Goal: Transaction & Acquisition: Obtain resource

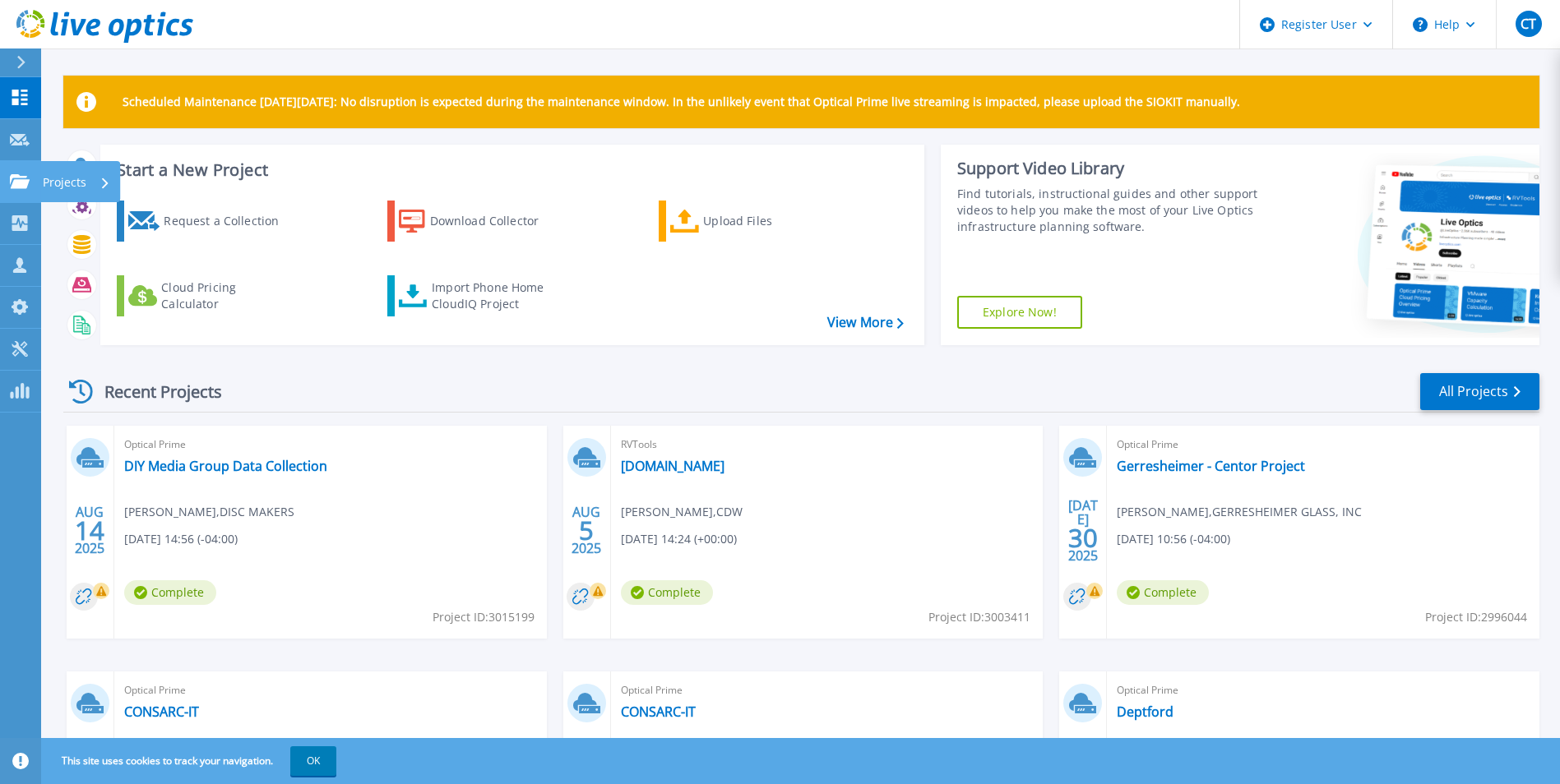
click at [57, 180] on p "Projects" at bounding box center [64, 182] width 44 height 43
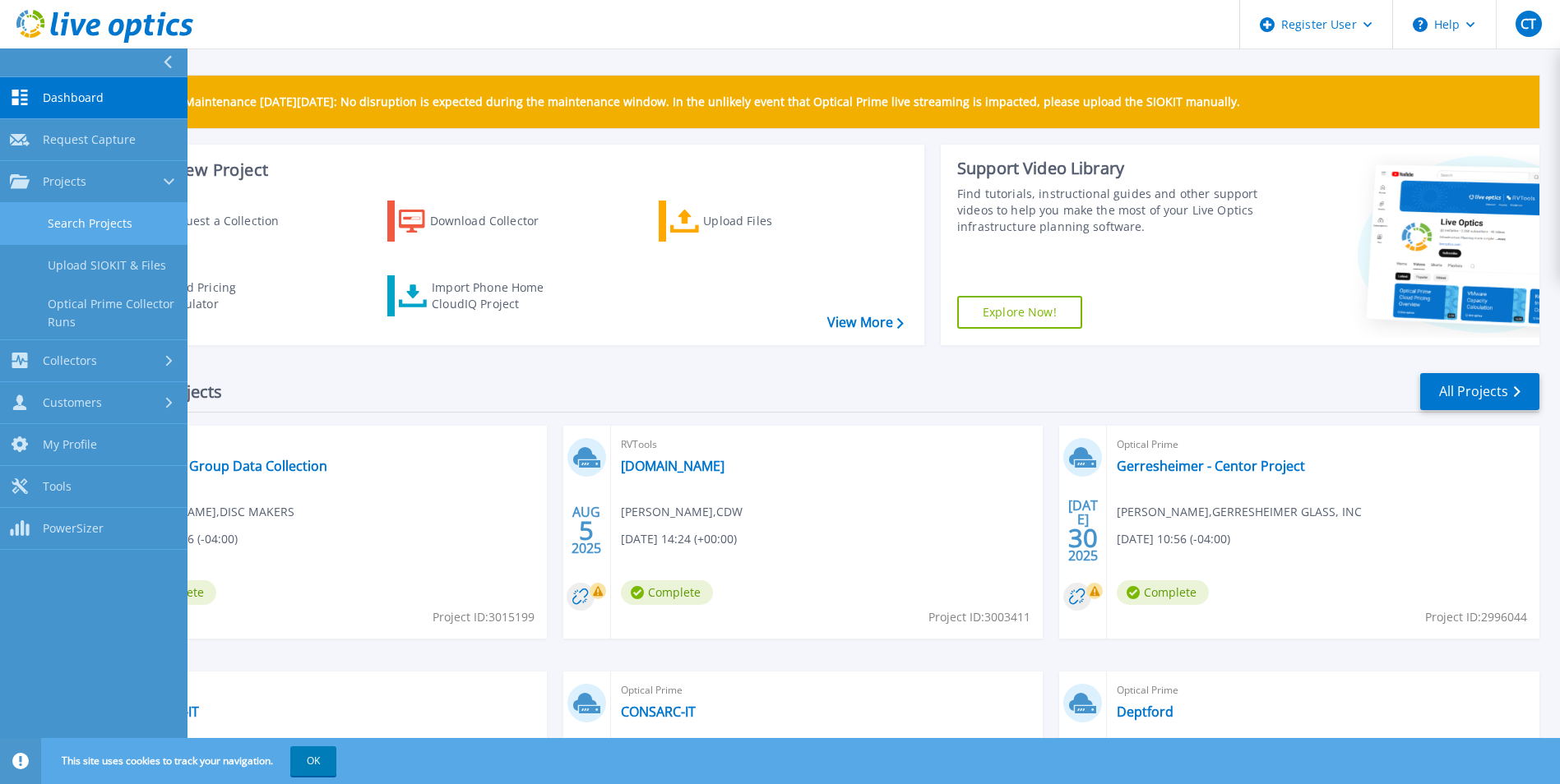
click at [62, 230] on link "Search Projects" at bounding box center [94, 223] width 187 height 42
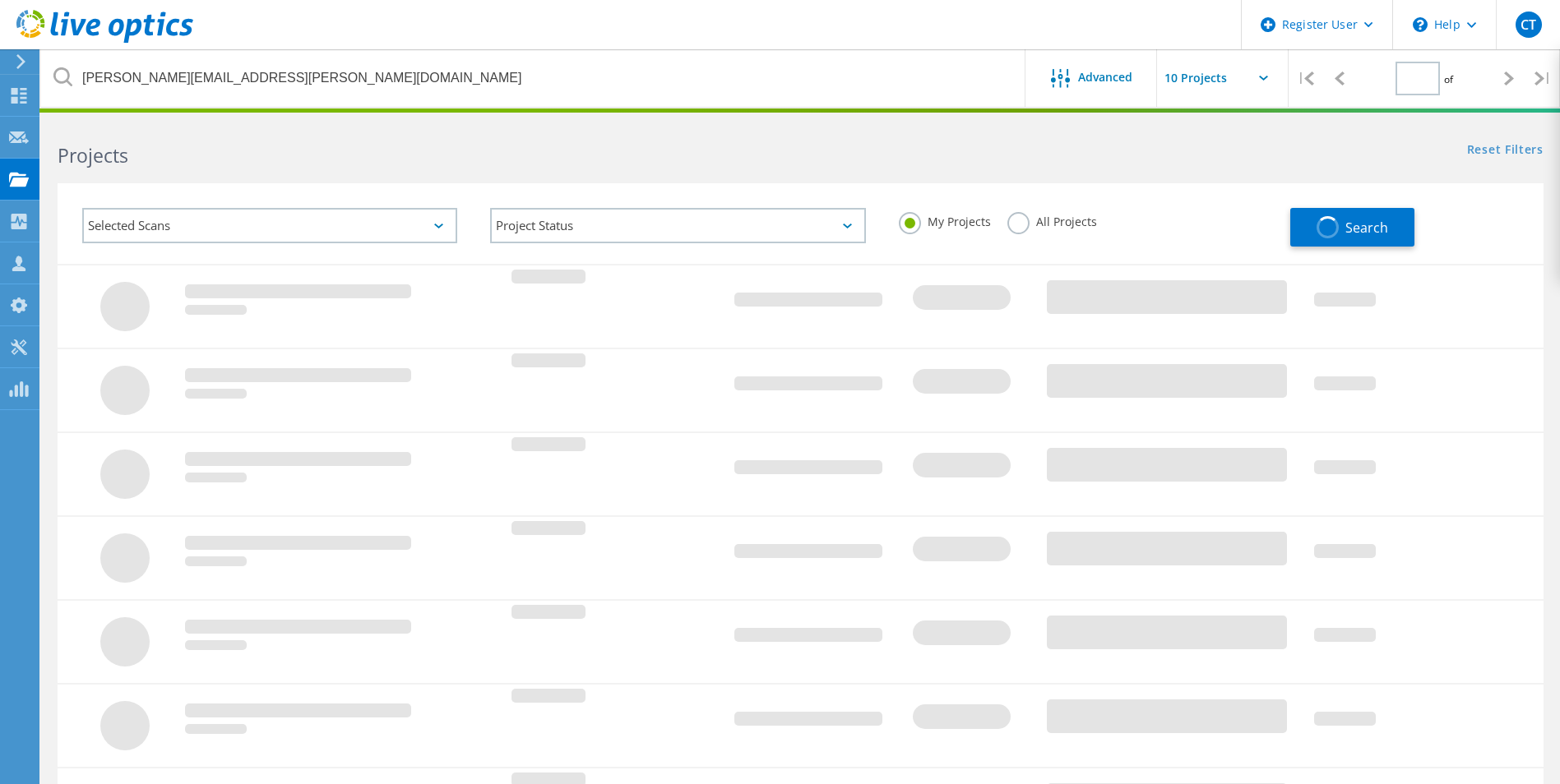
type input "1"
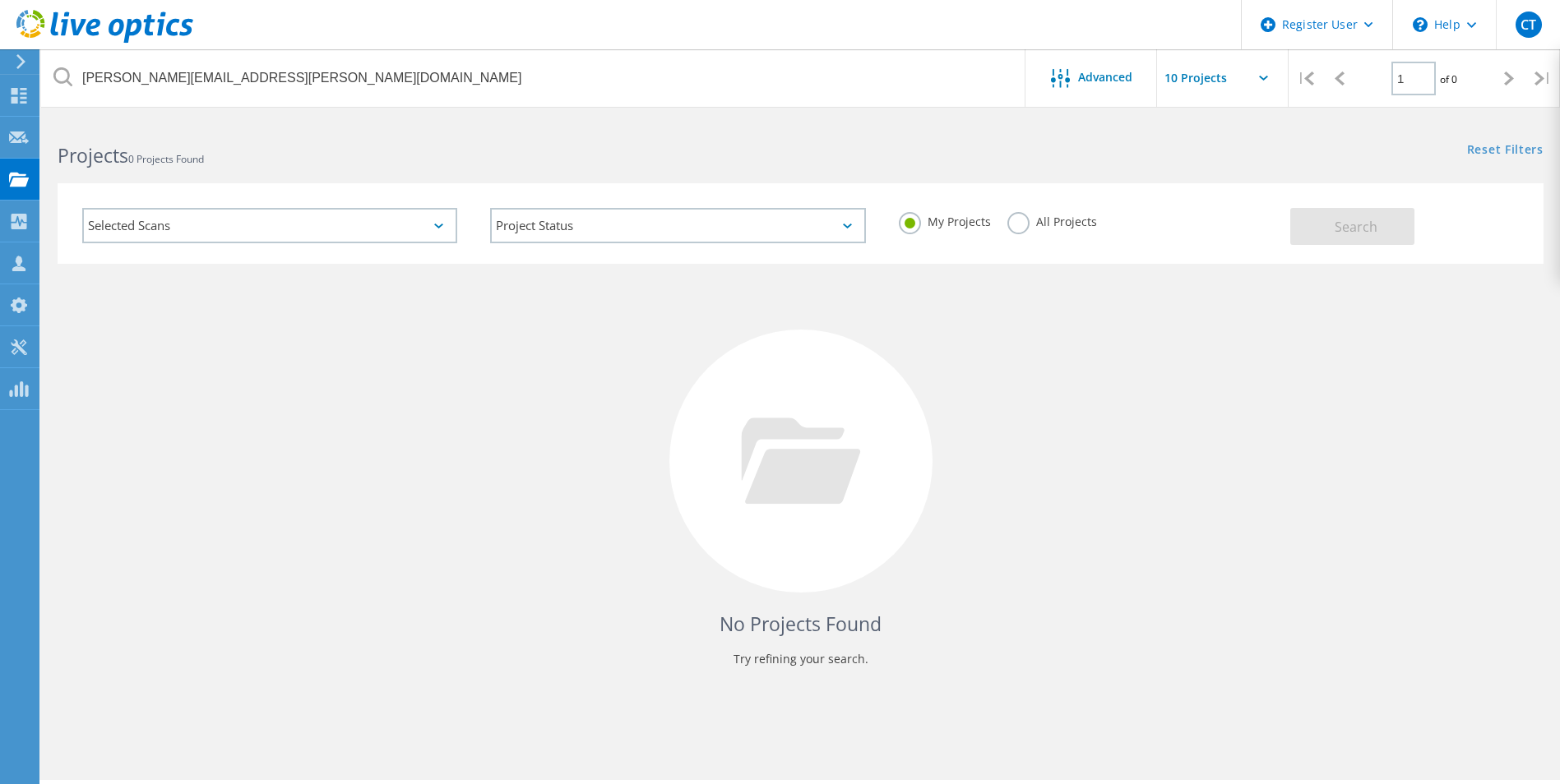
click at [1076, 224] on label "All Projects" at bounding box center [1052, 219] width 90 height 16
click at [0, 0] on input "All Projects" at bounding box center [0, 0] width 0 height 0
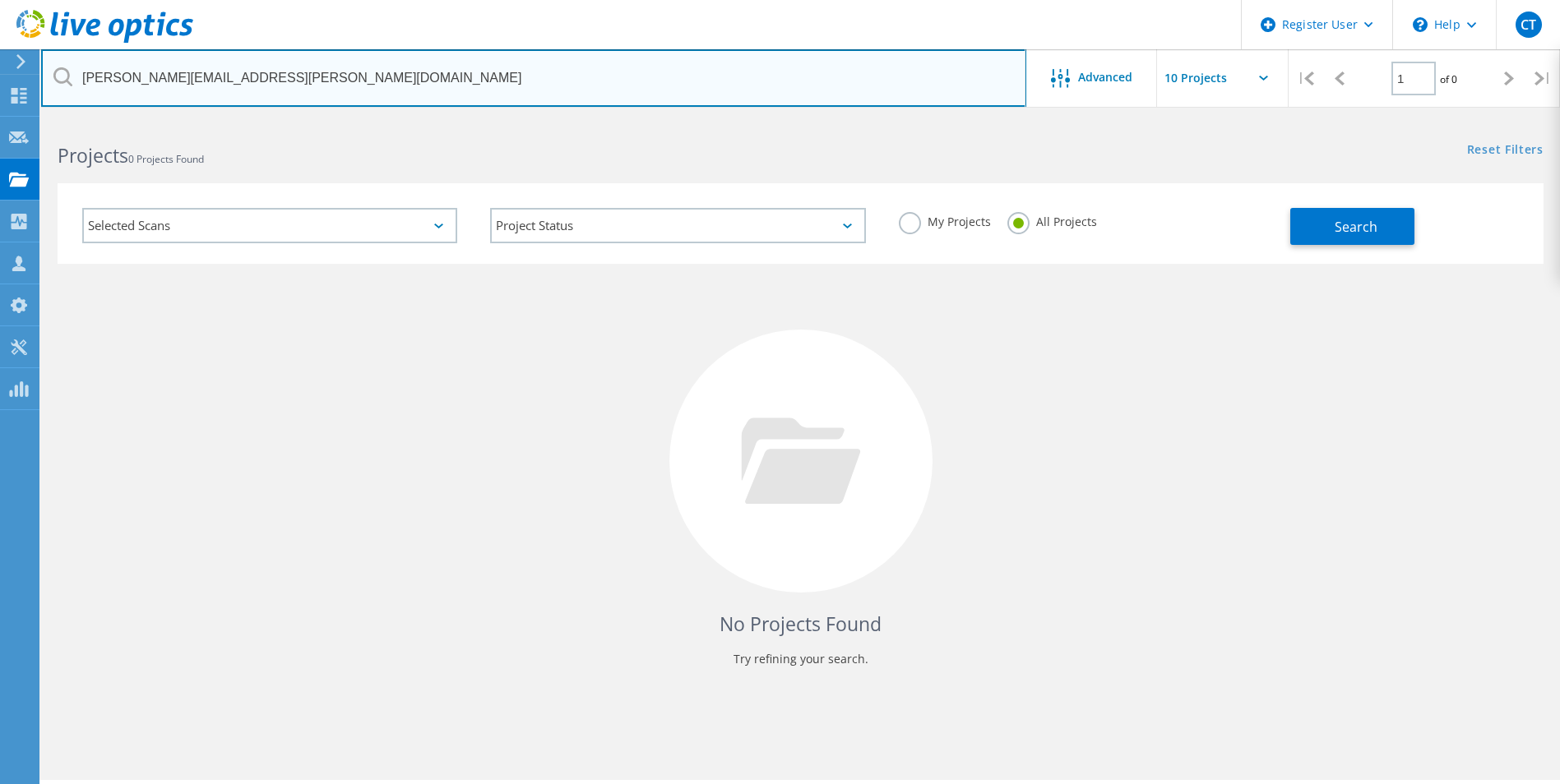
drag, startPoint x: 410, startPoint y: 78, endPoint x: 34, endPoint y: 56, distance: 376.6
click at [33, 119] on div "Register User \n Help Explore Helpful Articles Contact Support CT Dell User Car…" at bounding box center [780, 474] width 1560 height 710
click at [516, 101] on input "john.hudson@moreyspiers.com" at bounding box center [533, 78] width 985 height 57
click at [540, 90] on input "john.hudson@moreyspiers.com" at bounding box center [533, 78] width 985 height 57
click at [544, 89] on input "john.hudson@moreyspiers.com" at bounding box center [533, 78] width 985 height 57
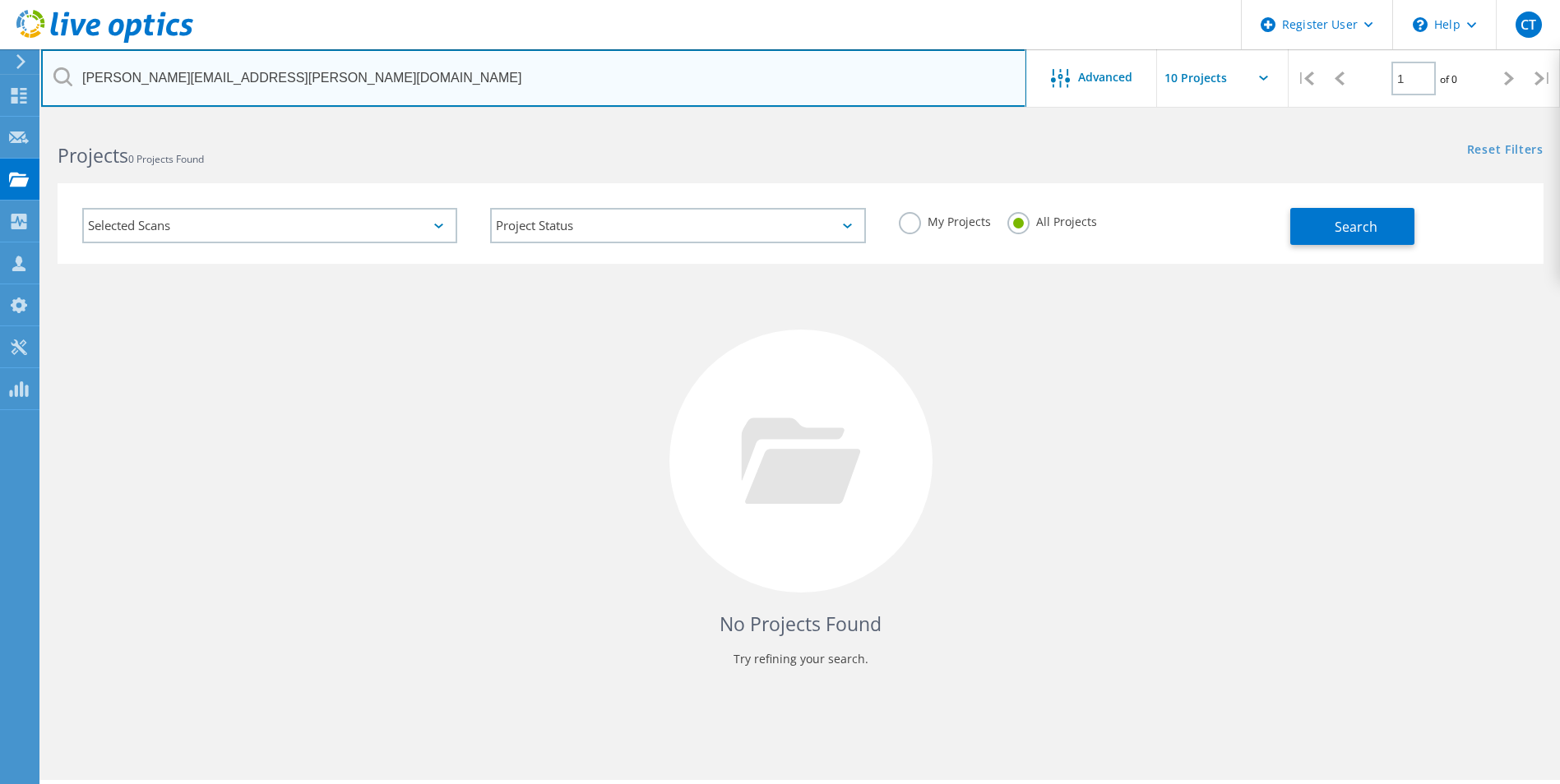
click at [544, 89] on input "john.hudson@moreyspiers.com" at bounding box center [533, 78] width 985 height 57
paste input "mpylypiak@allentowninc.com"
type input "mpylypiak@allentowninc.com"
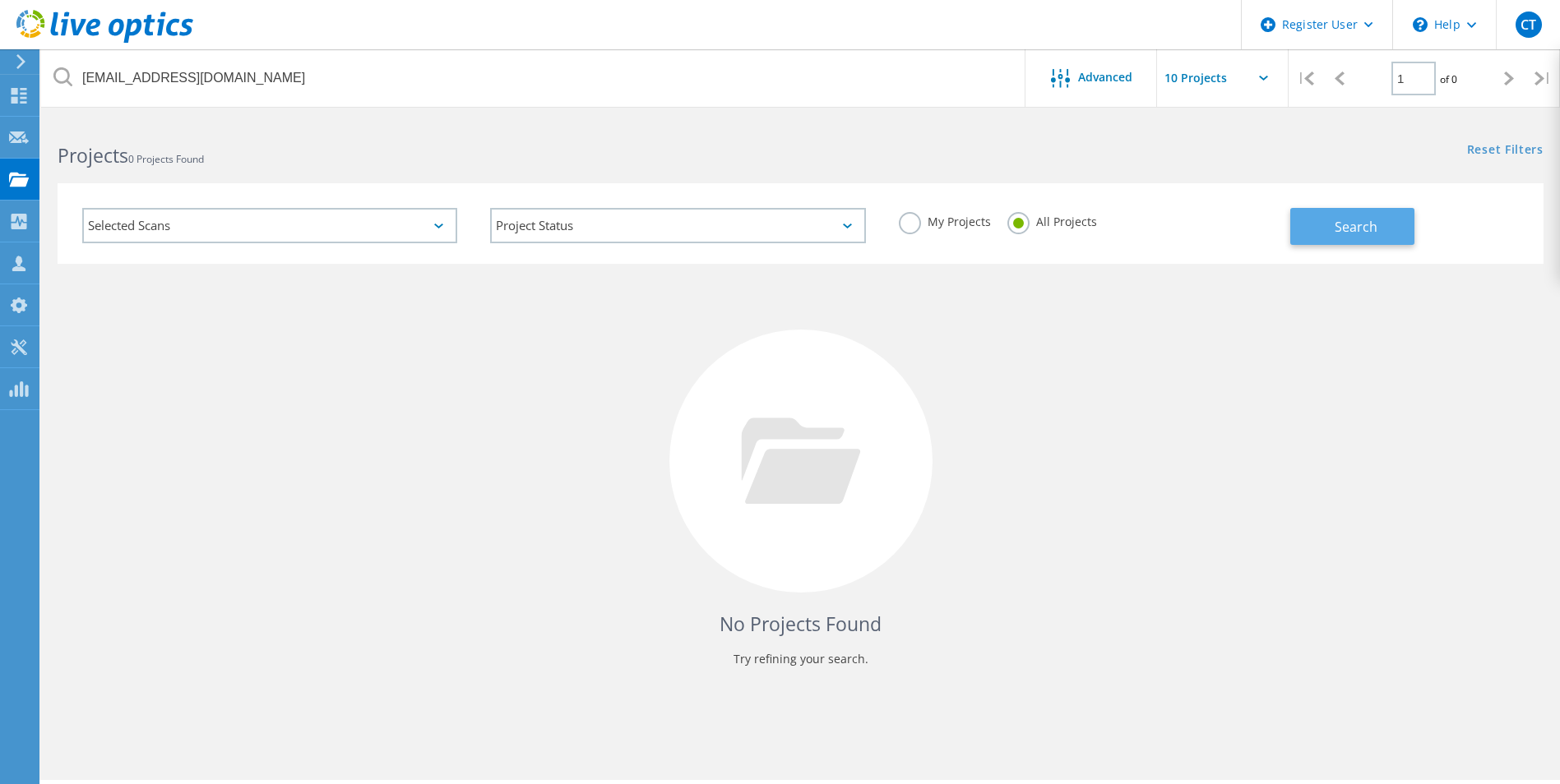
click at [1315, 214] on button "Search" at bounding box center [1352, 227] width 124 height 37
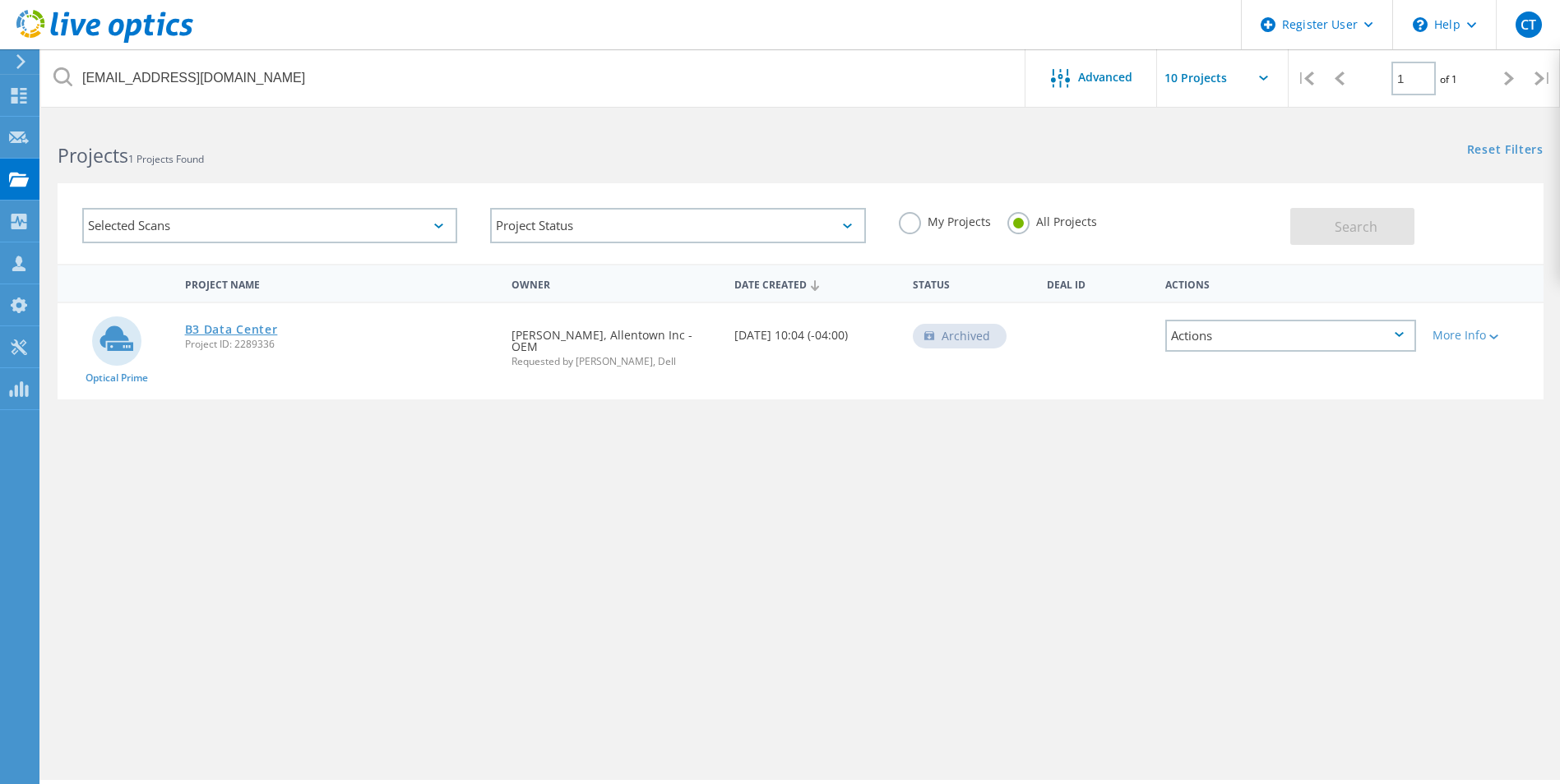
click at [217, 324] on link "B3 Data Center" at bounding box center [231, 330] width 93 height 11
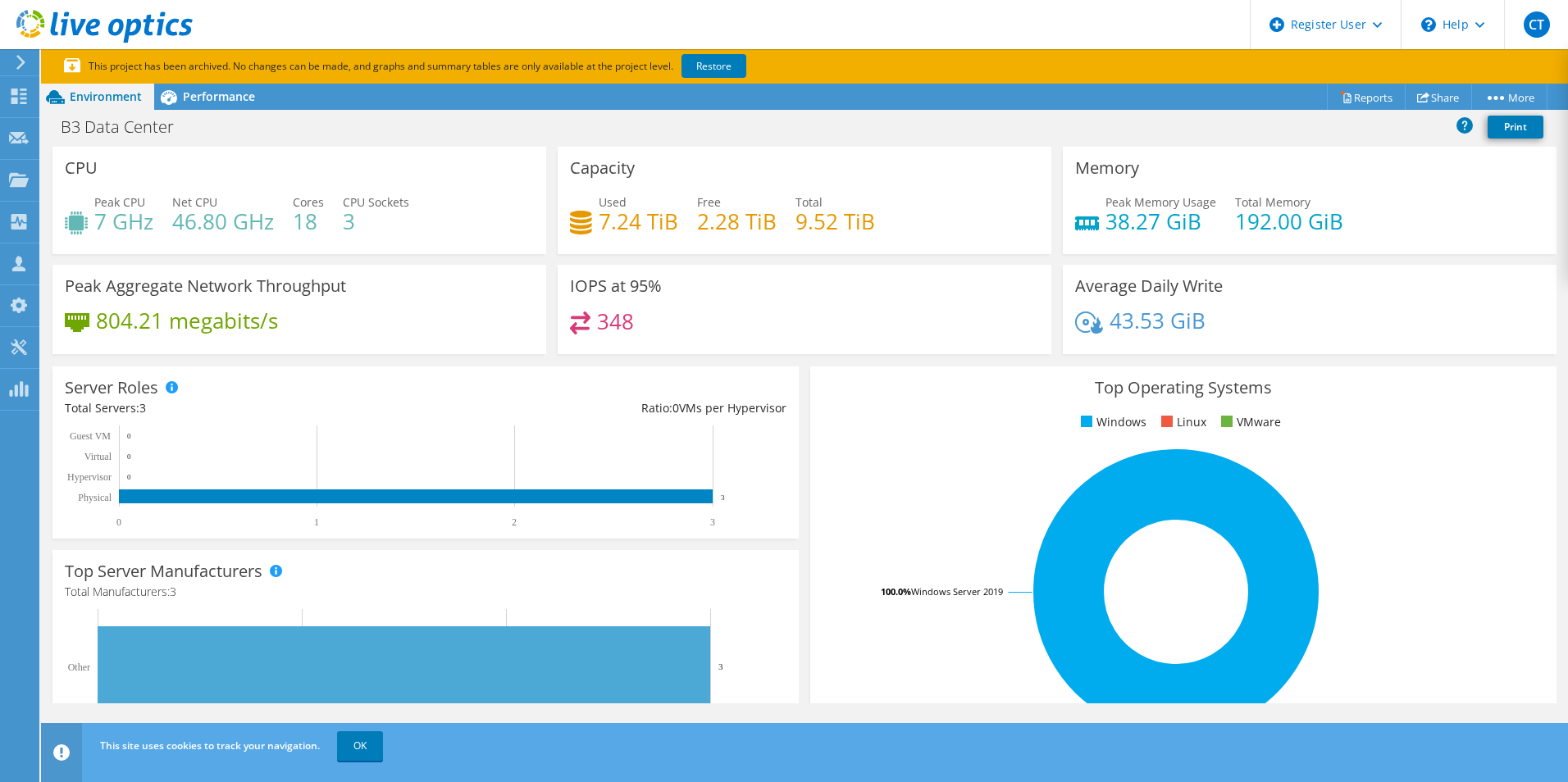
click at [63, 19] on use at bounding box center [104, 27] width 176 height 33
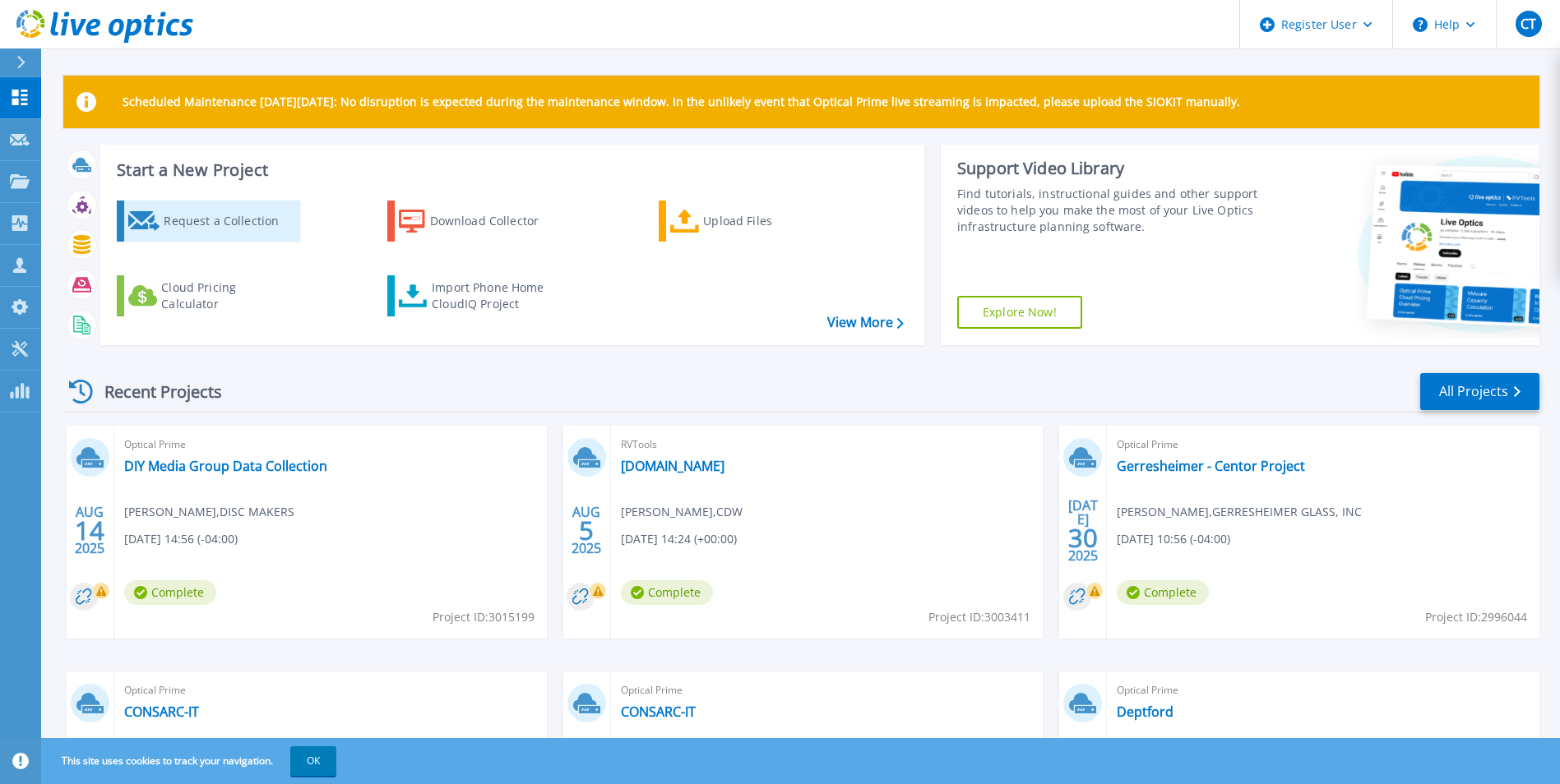
click at [246, 218] on div "Request a Collection" at bounding box center [230, 221] width 131 height 33
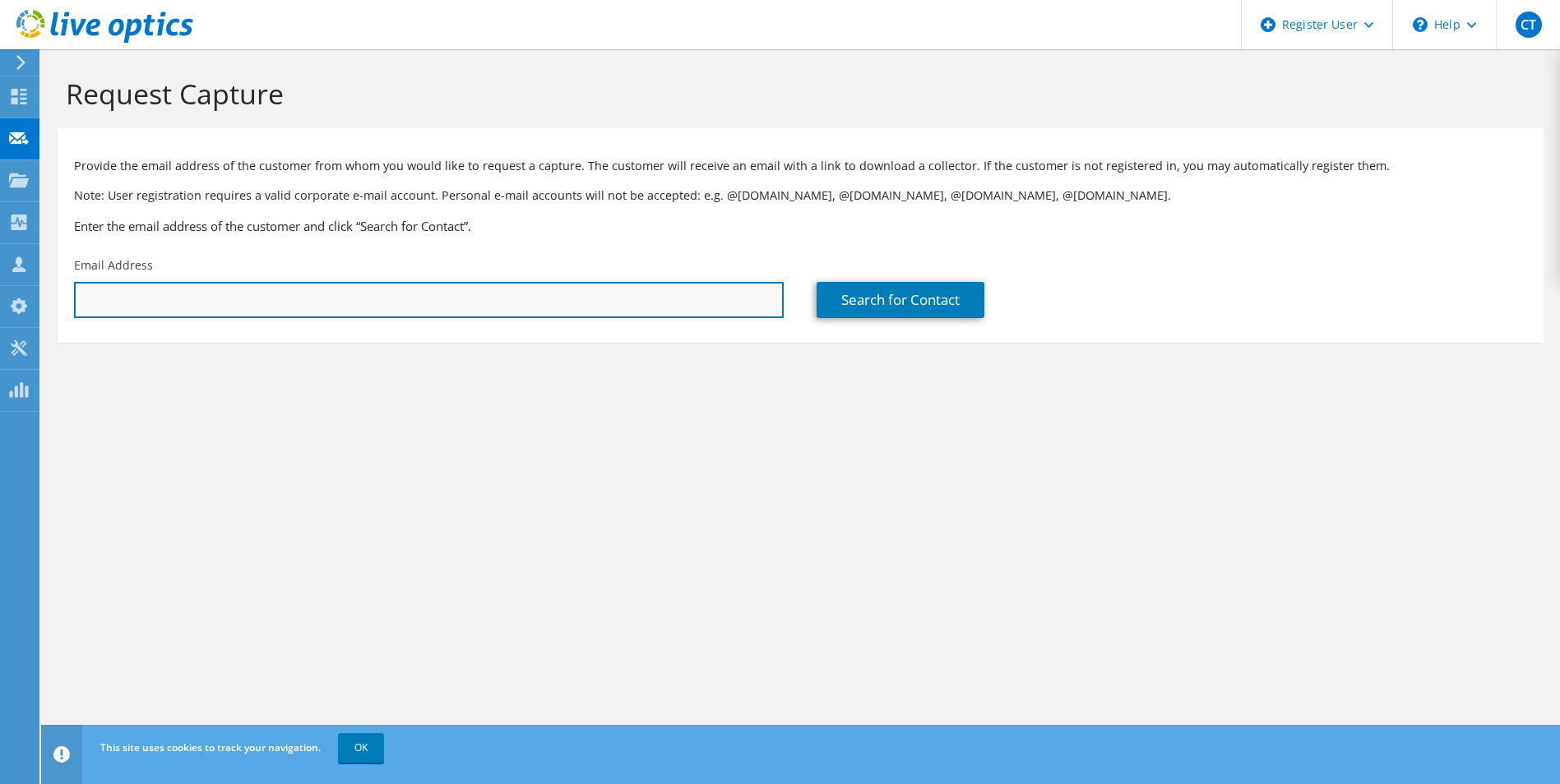
click at [359, 302] on input "text" at bounding box center [429, 300] width 709 height 36
paste input "[EMAIL_ADDRESS][DOMAIN_NAME]"
type input "[EMAIL_ADDRESS][DOMAIN_NAME]"
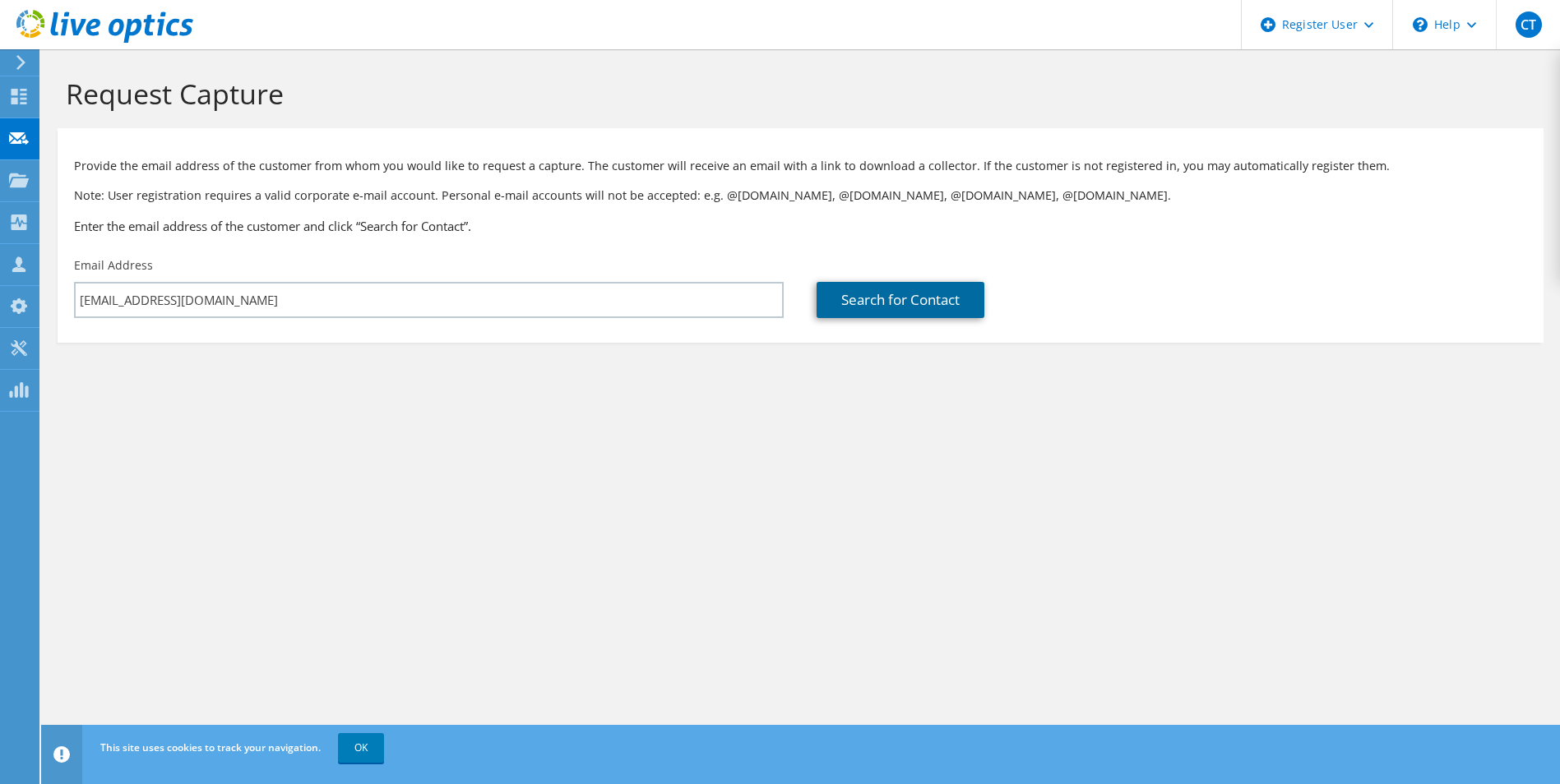
click at [874, 309] on link "Search for Contact" at bounding box center [900, 300] width 168 height 36
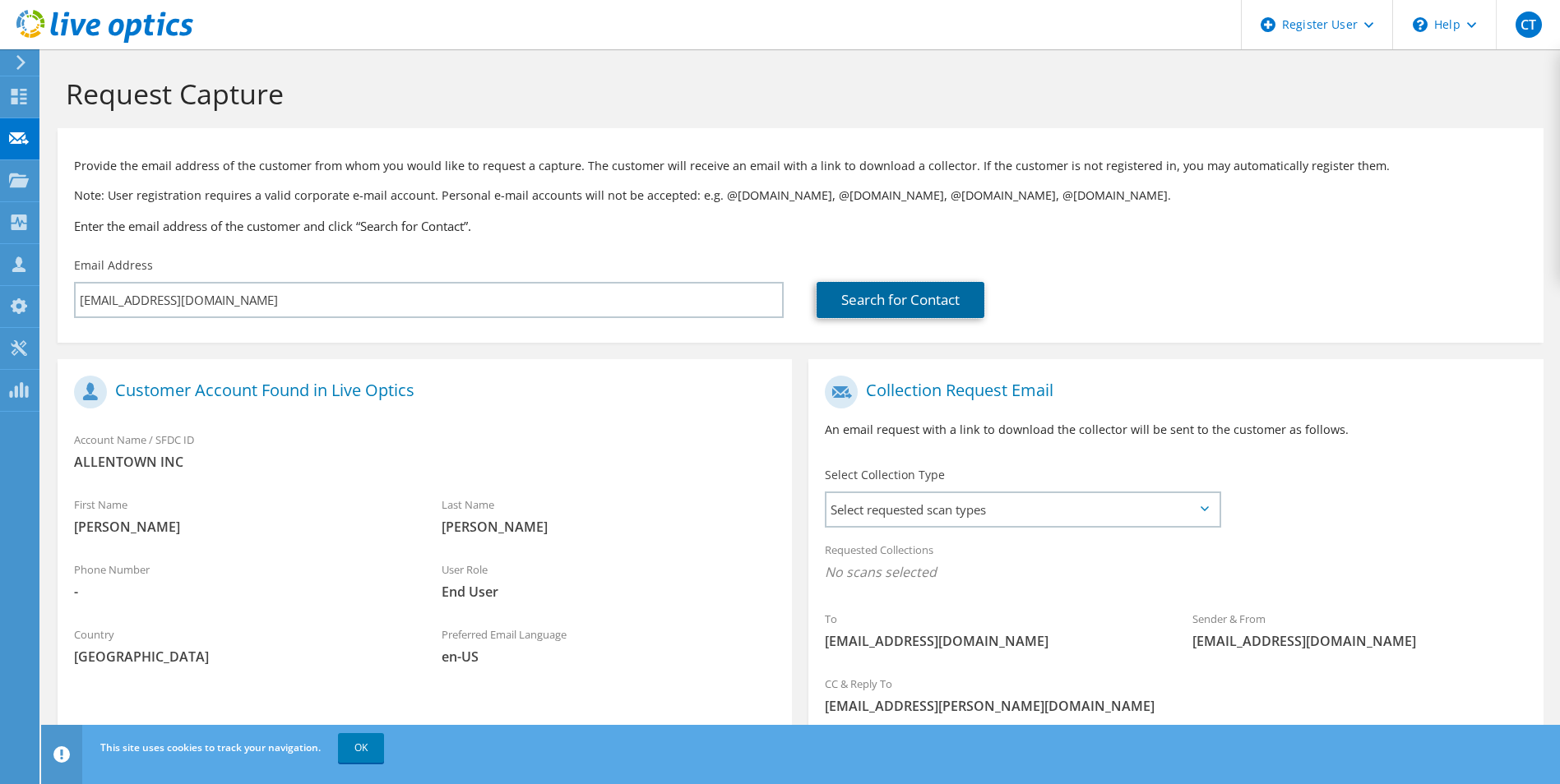
scroll to position [115, 0]
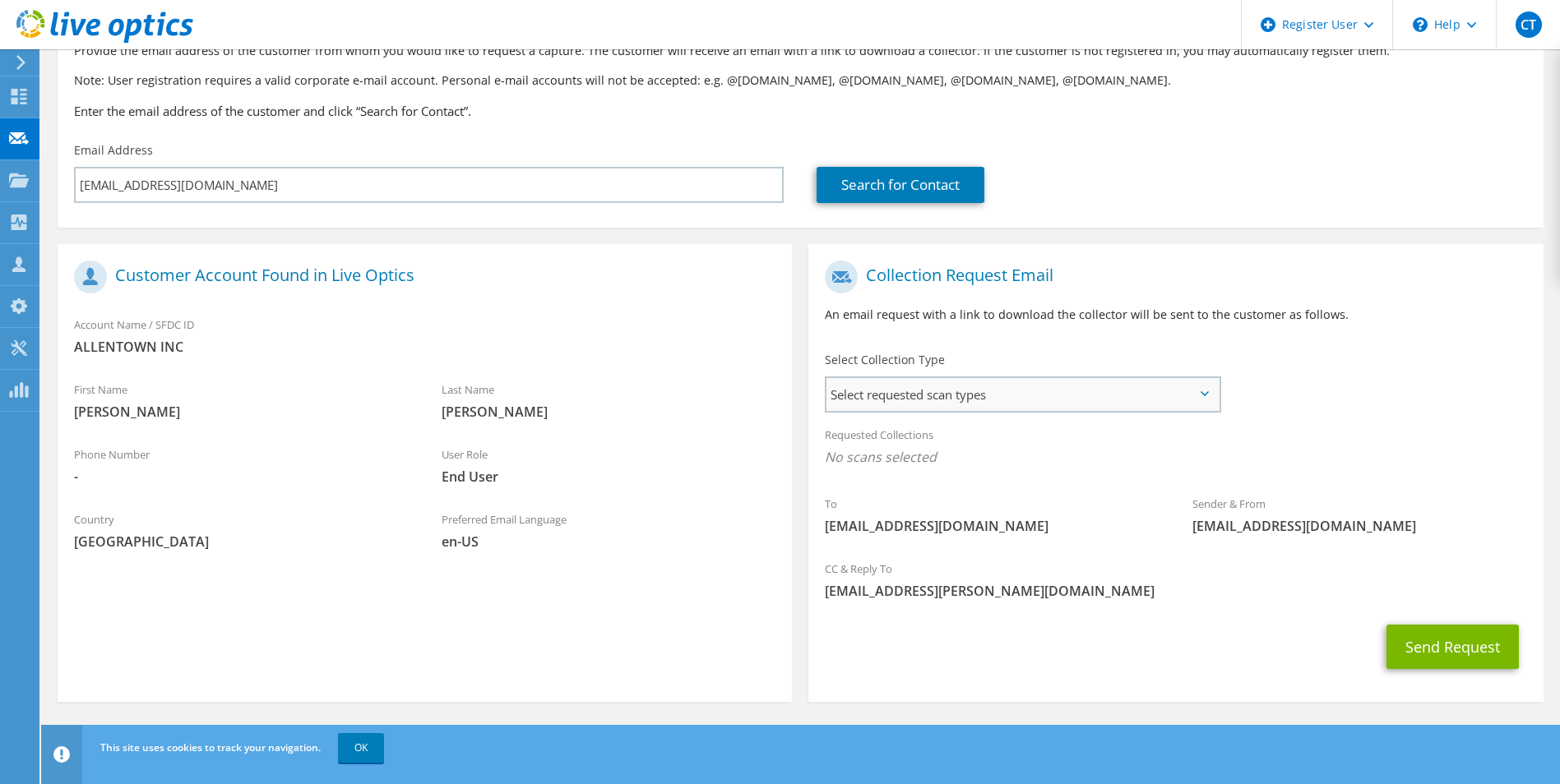
click at [989, 387] on span "Select requested scan types" at bounding box center [1021, 394] width 392 height 33
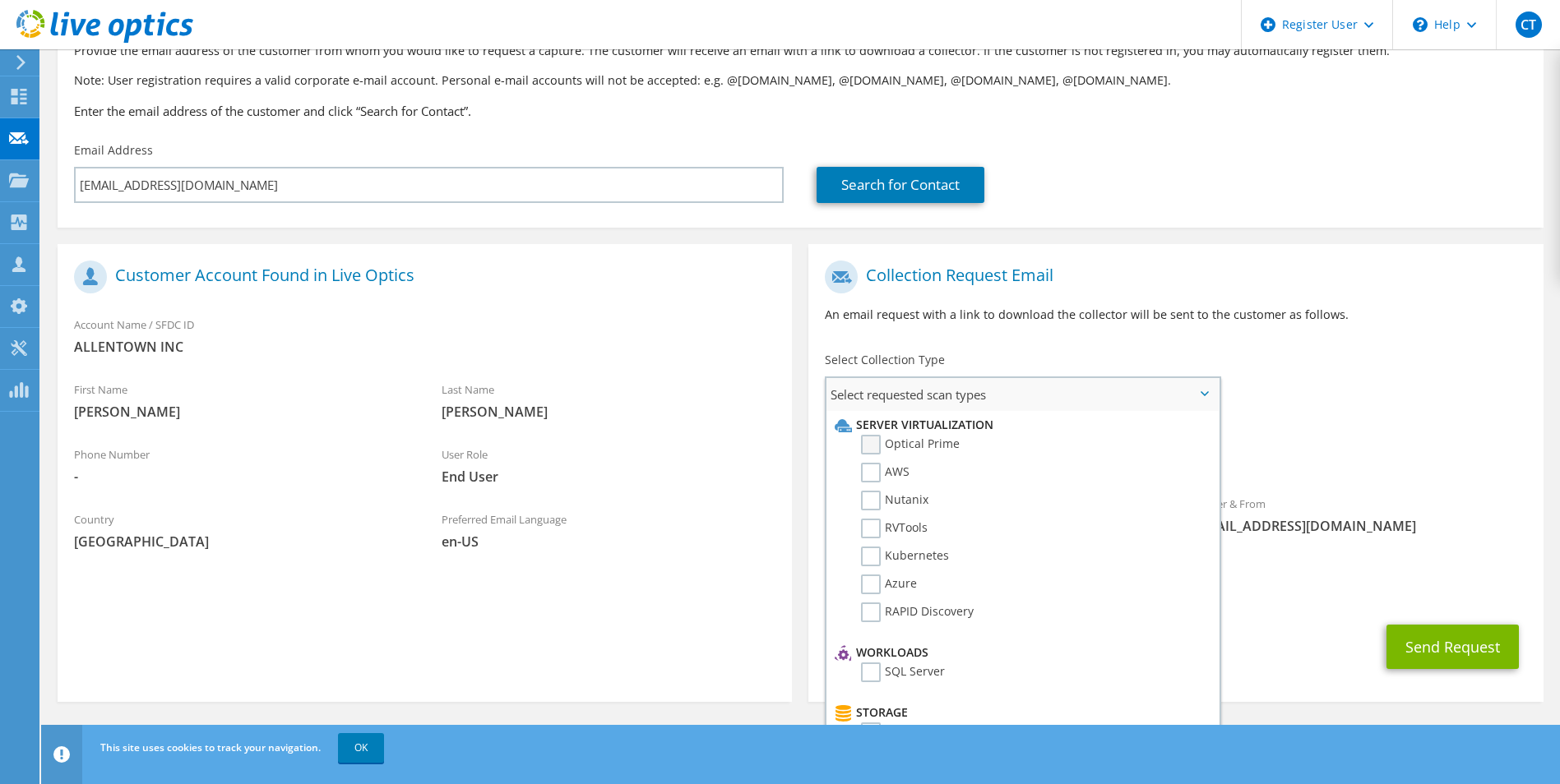
click at [948, 442] on label "Optical Prime" at bounding box center [910, 444] width 99 height 19
click at [0, 0] on input "Optical Prime" at bounding box center [0, 0] width 0 height 0
click at [1285, 385] on div "To [EMAIL_ADDRESS][DOMAIN_NAME] Sender & From [EMAIL_ADDRESS][DOMAIN_NAME]" at bounding box center [1175, 404] width 734 height 305
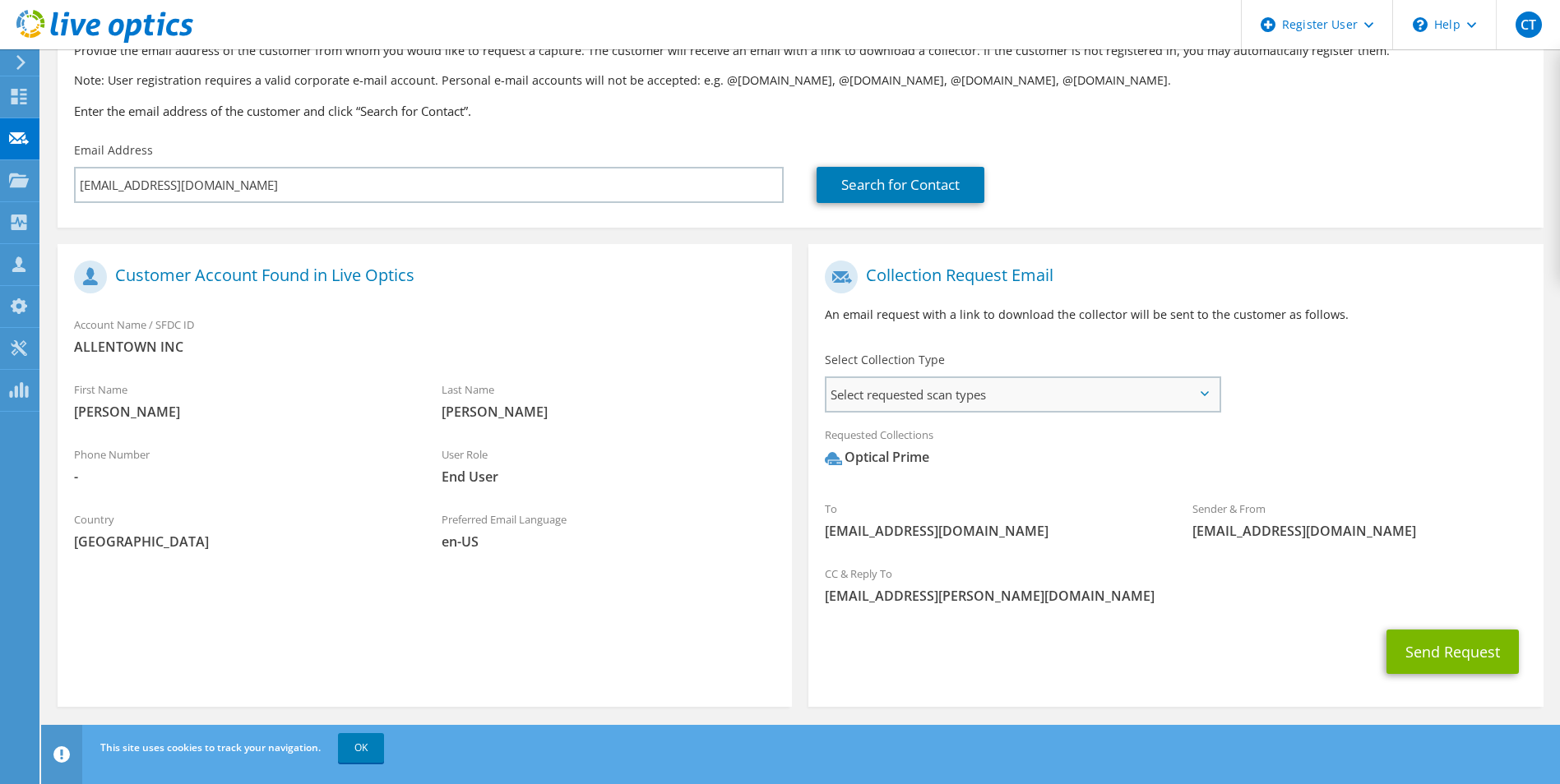
click at [1026, 407] on span "Select requested scan types" at bounding box center [1021, 394] width 392 height 33
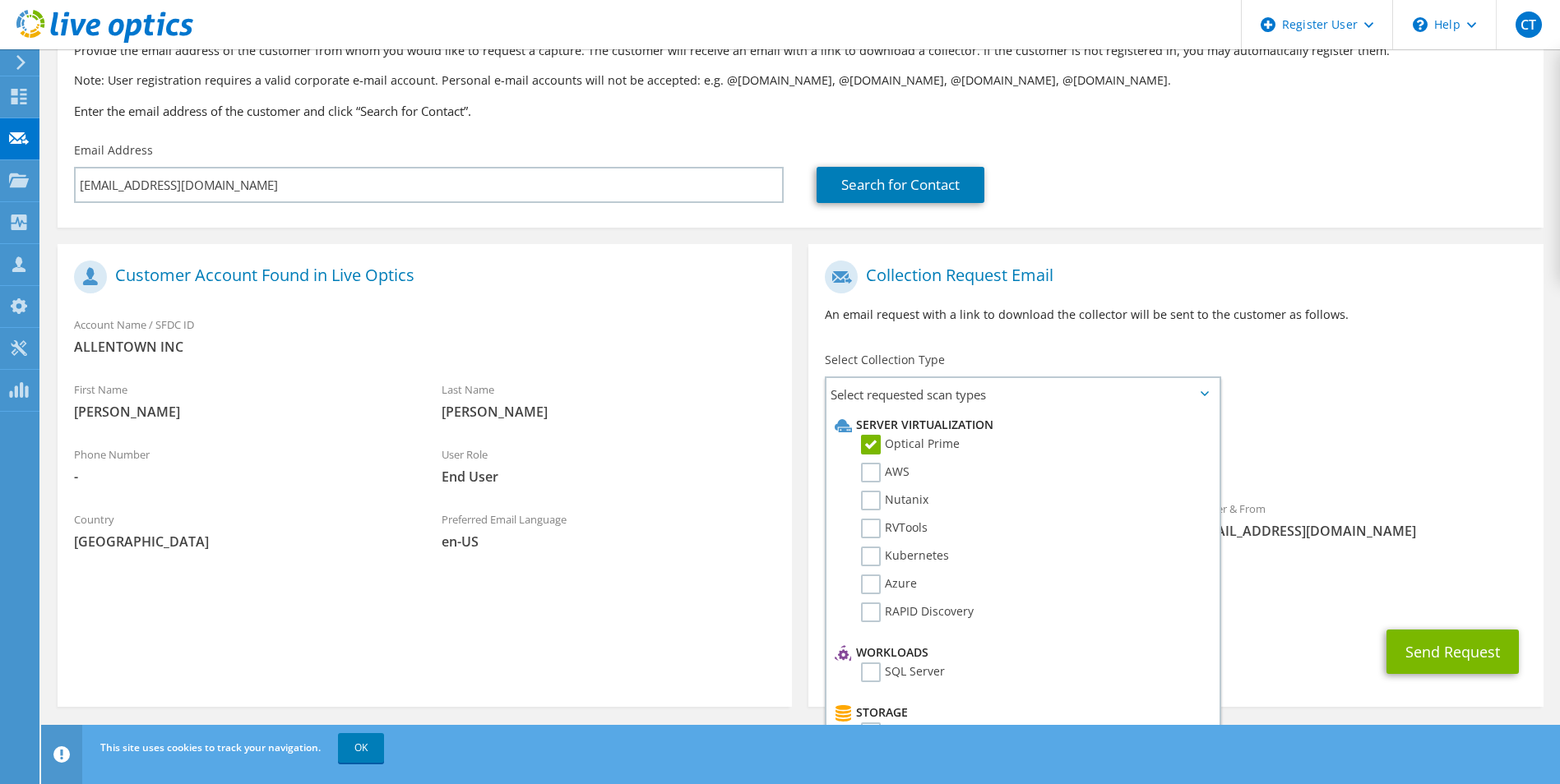
click at [1293, 380] on div "To [EMAIL_ADDRESS][DOMAIN_NAME] Sender & From [EMAIL_ADDRESS][DOMAIN_NAME]" at bounding box center [1175, 404] width 734 height 305
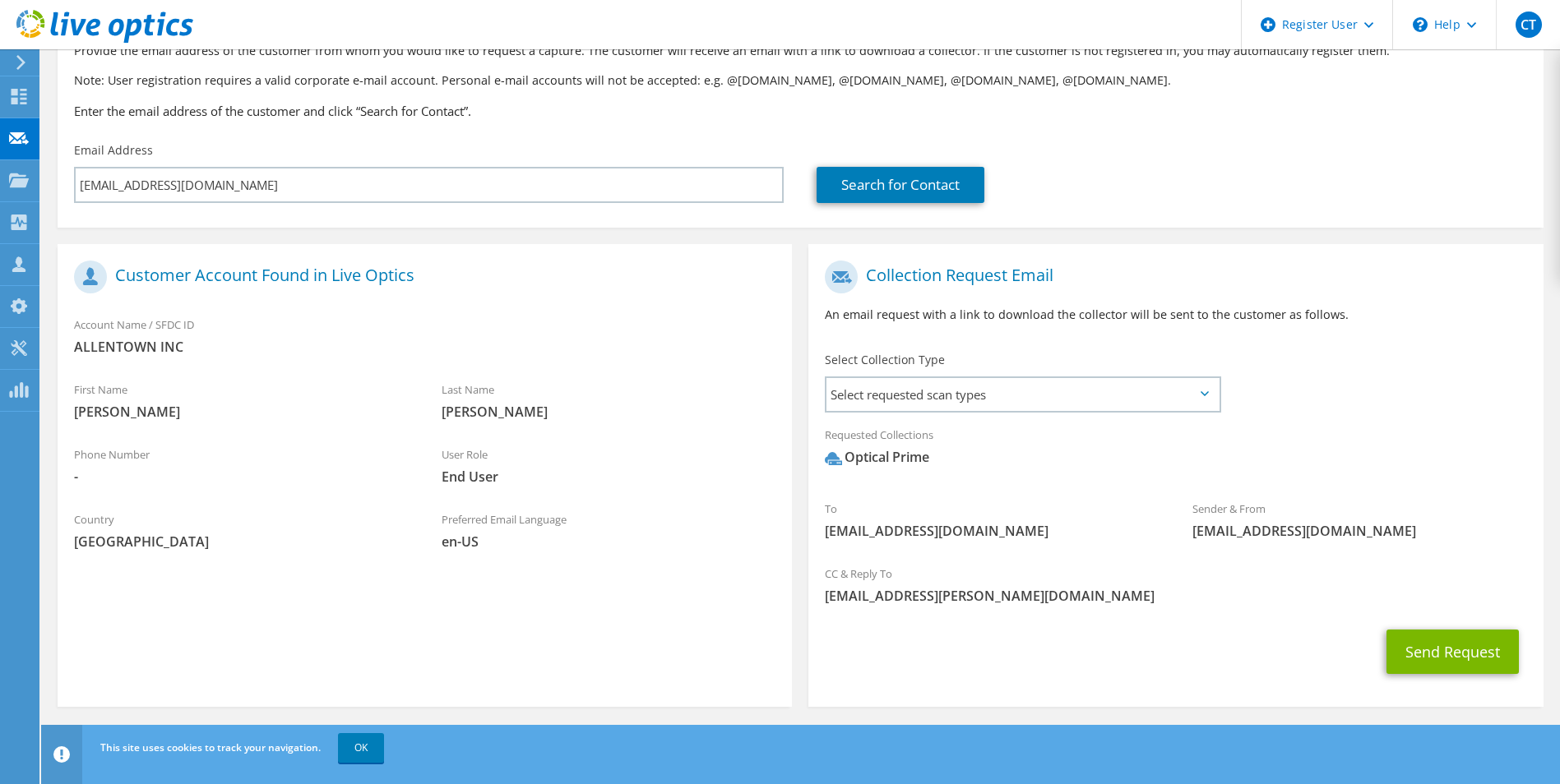
click at [1128, 566] on div "CC & Reply To [EMAIL_ADDRESS][PERSON_NAME][DOMAIN_NAME]" at bounding box center [1175, 584] width 734 height 56
click at [1130, 411] on span "Select requested scan types" at bounding box center [1021, 394] width 392 height 33
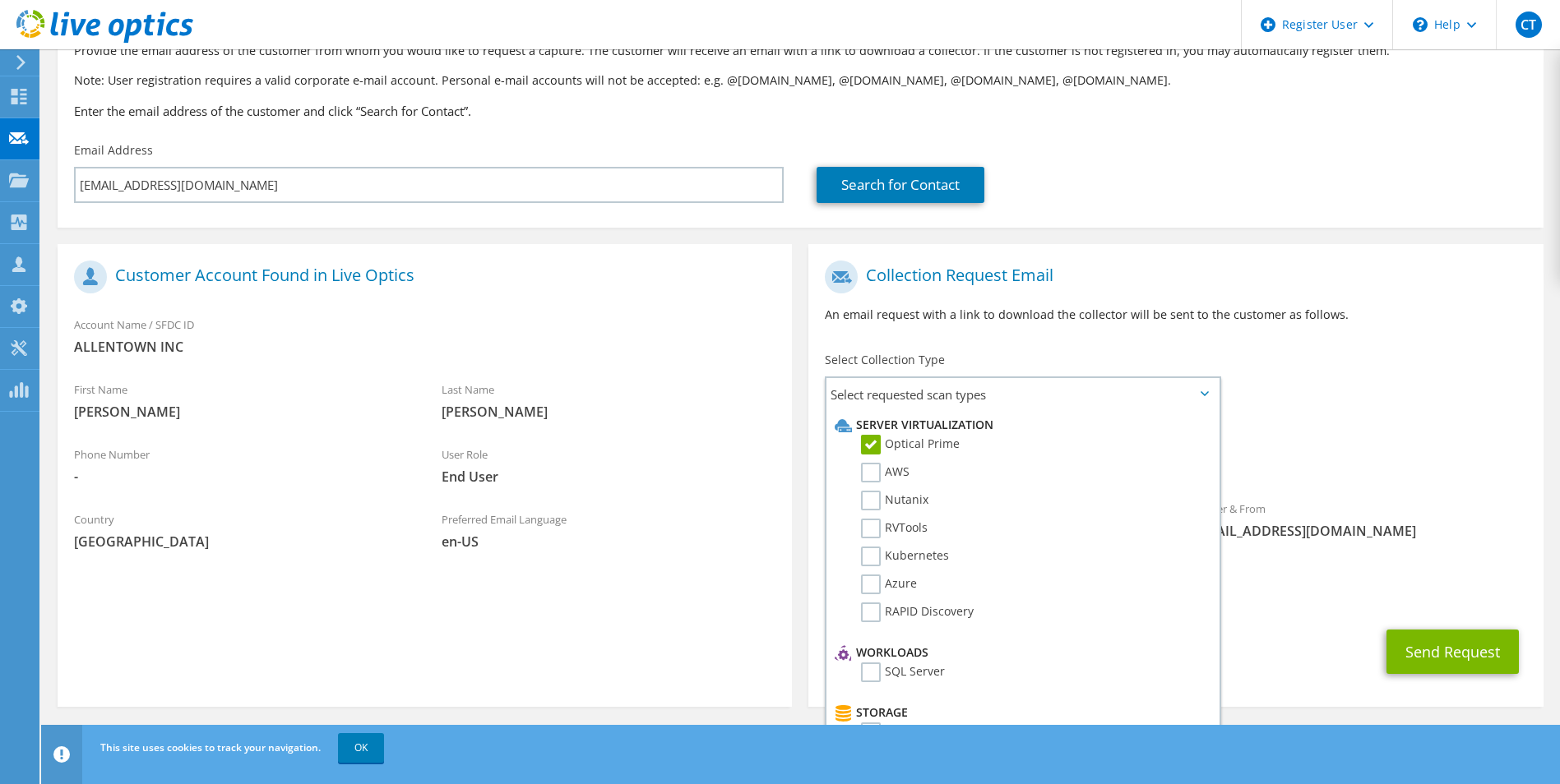
click at [1377, 402] on div "To [EMAIL_ADDRESS][DOMAIN_NAME] Sender & From [EMAIL_ADDRESS][DOMAIN_NAME]" at bounding box center [1175, 404] width 734 height 305
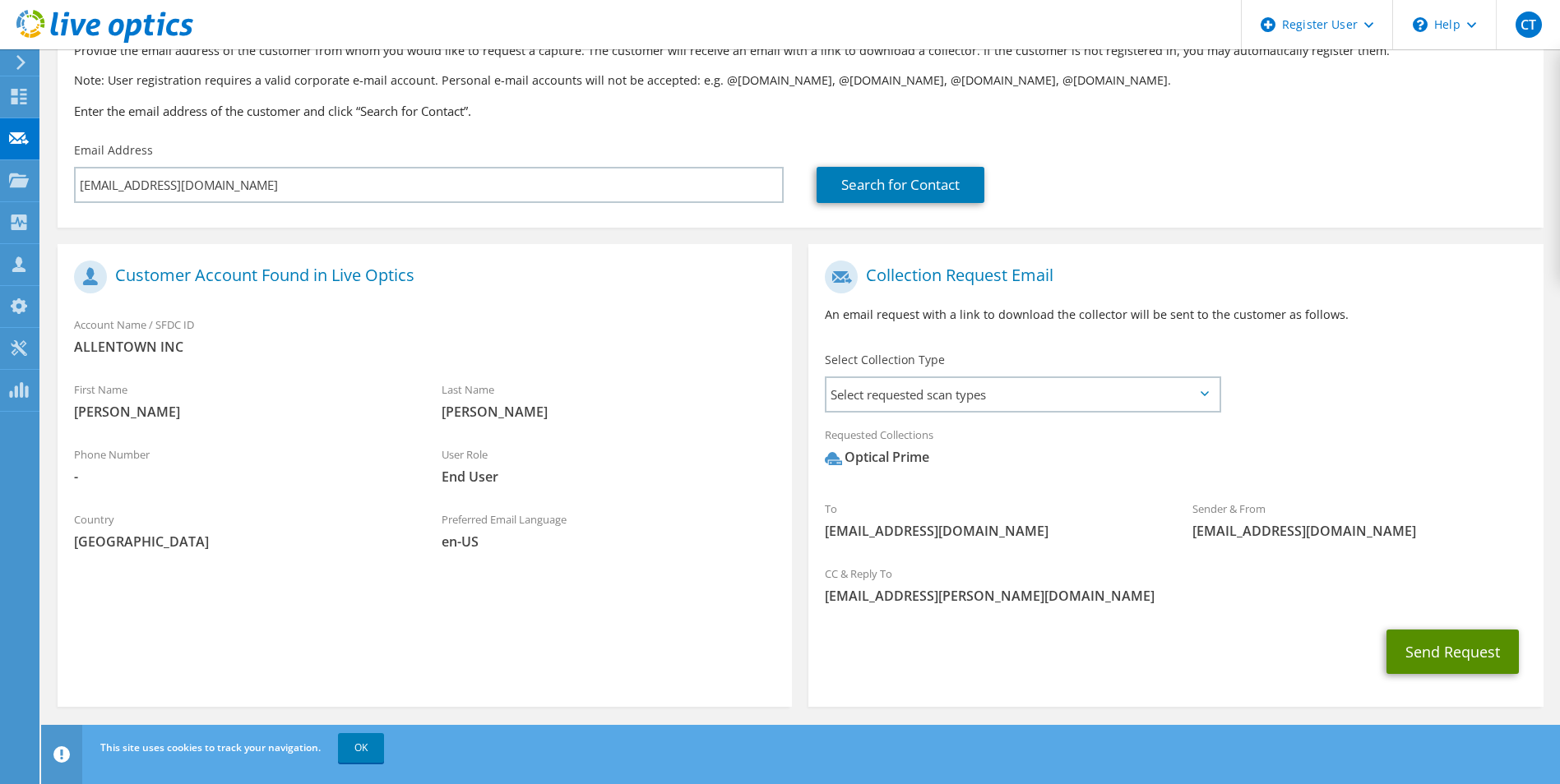
click at [1443, 668] on button "Send Request" at bounding box center [1452, 652] width 132 height 44
